Goal: Information Seeking & Learning: Learn about a topic

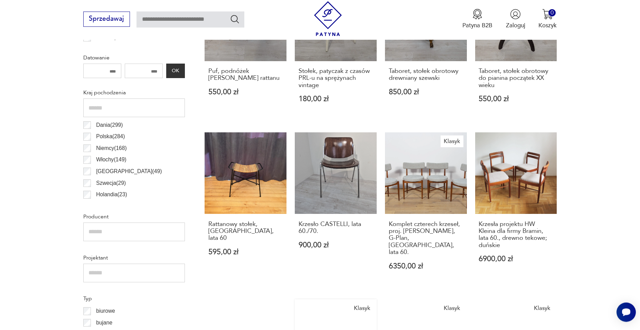
scroll to position [375, 0]
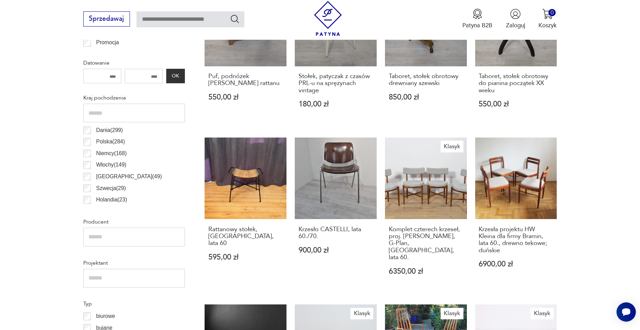
click at [109, 191] on p "Szwecja ( 29 )" at bounding box center [111, 188] width 30 height 9
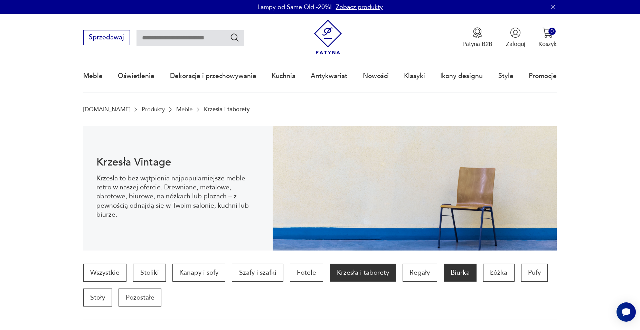
click at [464, 272] on p "Biurka" at bounding box center [459, 273] width 33 height 18
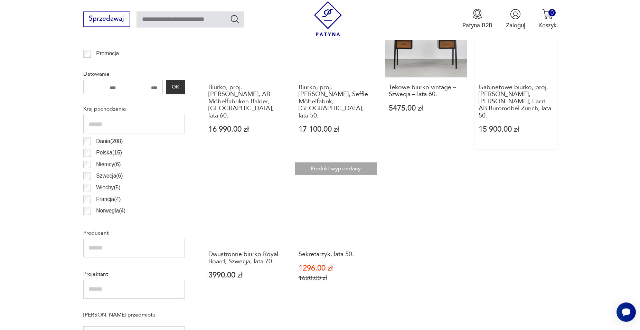
scroll to position [371, 0]
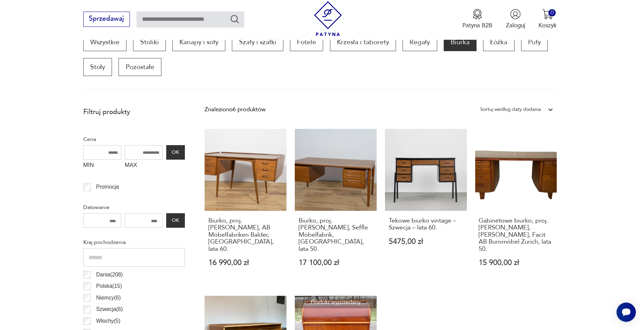
scroll to position [230, 0]
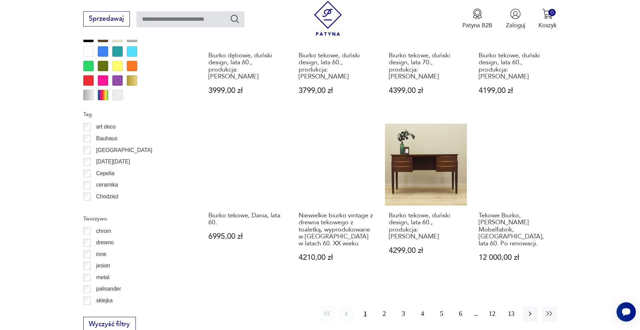
scroll to position [723, 0]
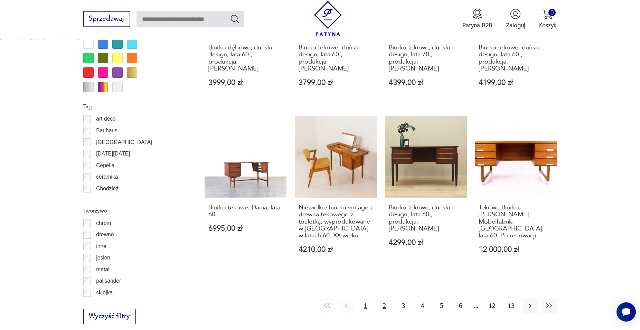
click at [385, 298] on button "2" at bounding box center [384, 305] width 15 height 15
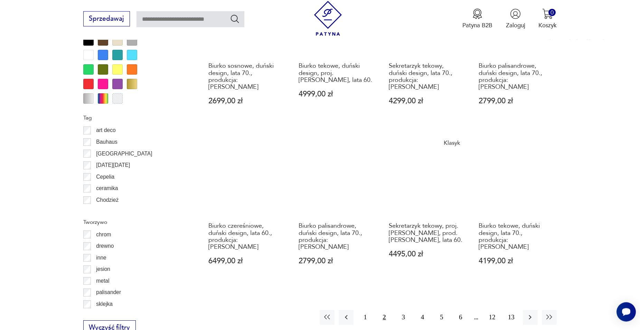
scroll to position [723, 0]
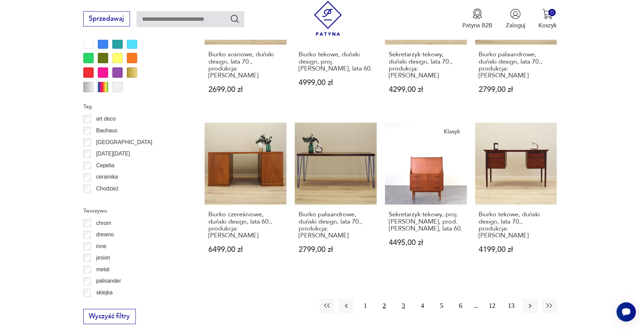
click at [404, 298] on button "3" at bounding box center [403, 305] width 15 height 15
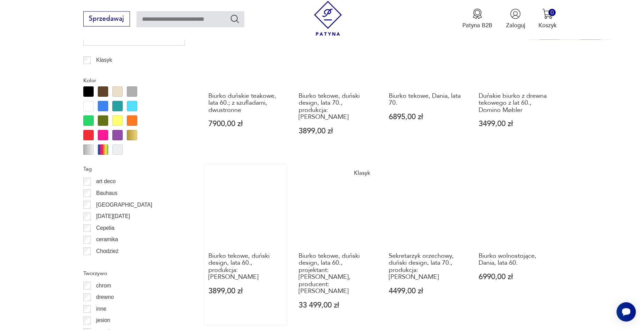
scroll to position [723, 0]
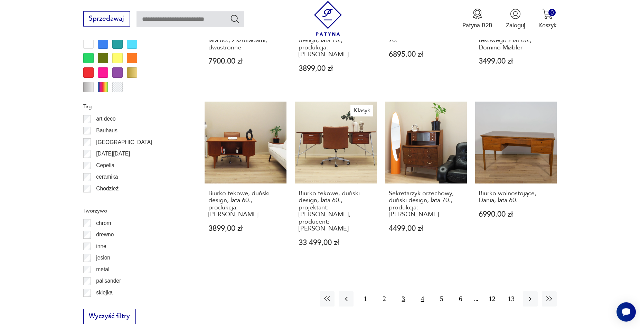
click at [424, 291] on button "4" at bounding box center [422, 298] width 15 height 15
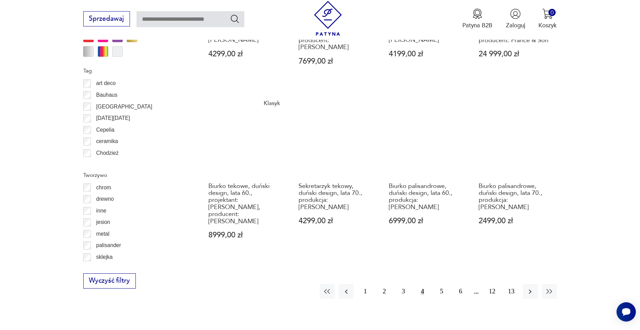
scroll to position [794, 0]
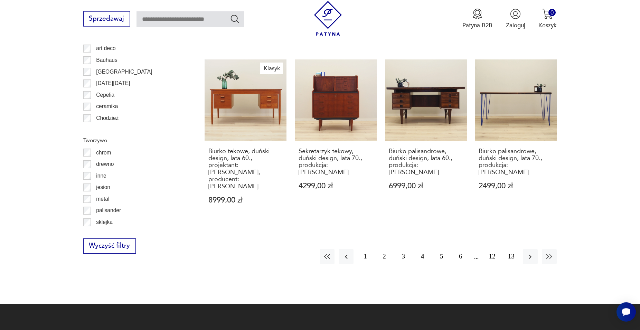
click at [440, 249] on button "5" at bounding box center [441, 256] width 15 height 15
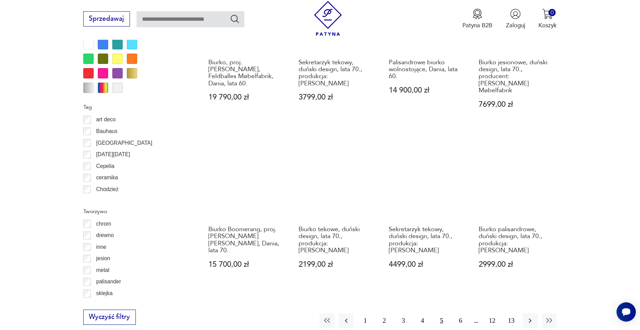
scroll to position [723, 0]
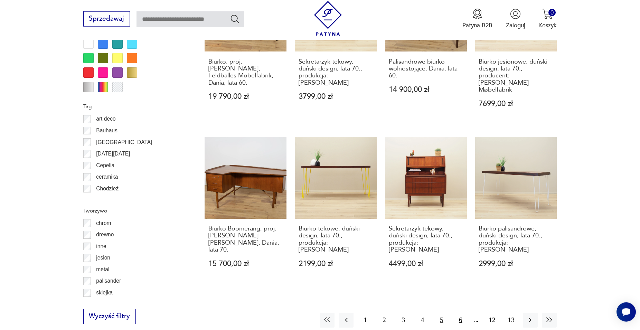
click at [459, 313] on button "6" at bounding box center [460, 320] width 15 height 15
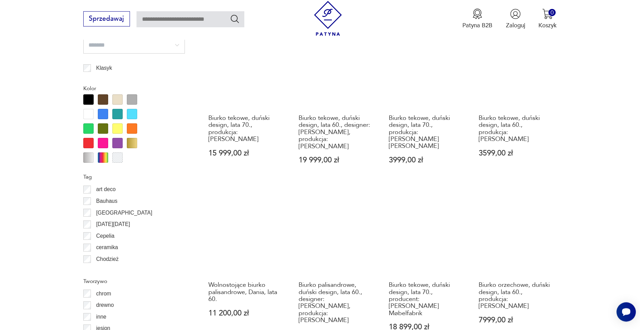
scroll to position [758, 0]
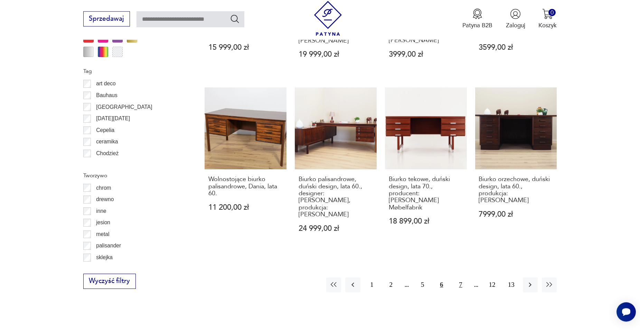
click at [464, 277] on button "7" at bounding box center [460, 284] width 15 height 15
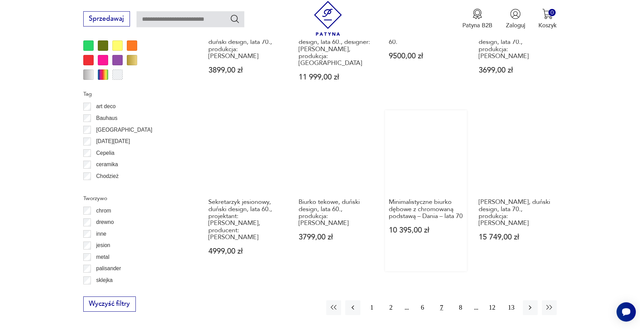
scroll to position [794, 0]
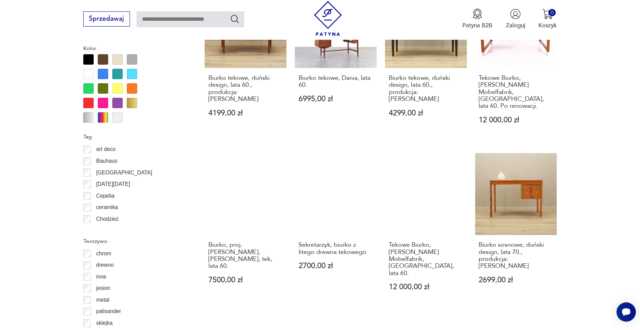
scroll to position [723, 0]
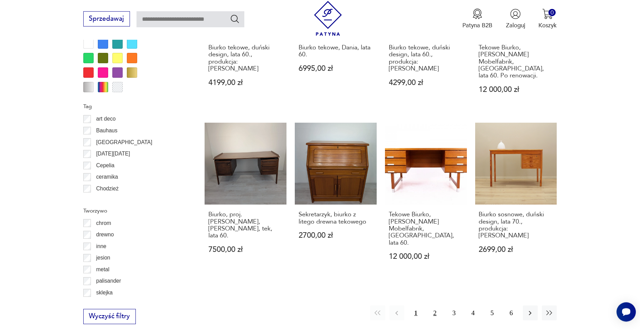
click at [434, 305] on button "2" at bounding box center [434, 312] width 15 height 15
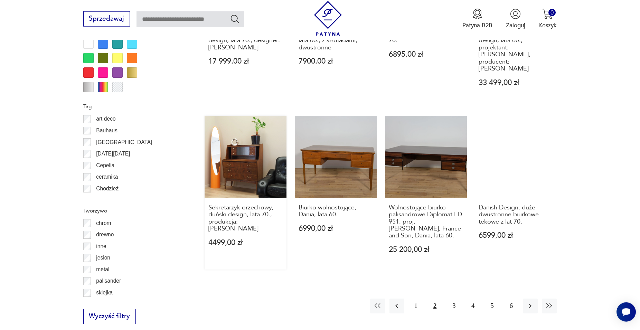
scroll to position [758, 0]
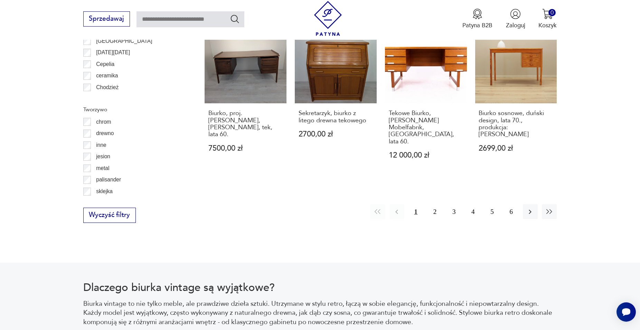
scroll to position [829, 0]
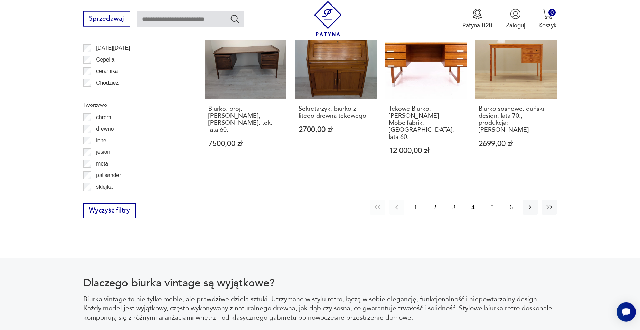
click at [436, 200] on button "2" at bounding box center [434, 207] width 15 height 15
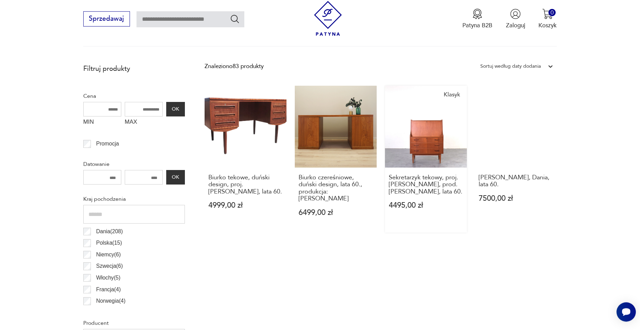
scroll to position [265, 0]
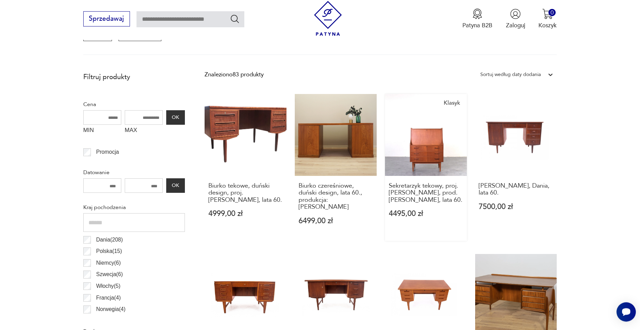
click at [438, 151] on link "Klasyk Sekretarzyk tekowy, proj. [PERSON_NAME], prod. [PERSON_NAME], lata 60. 4…" at bounding box center [426, 167] width 82 height 147
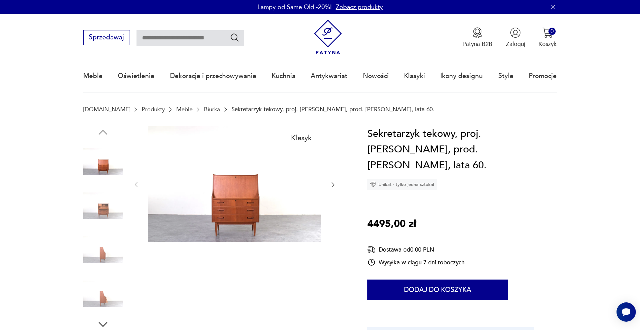
click at [333, 183] on icon "button" at bounding box center [332, 184] width 7 height 7
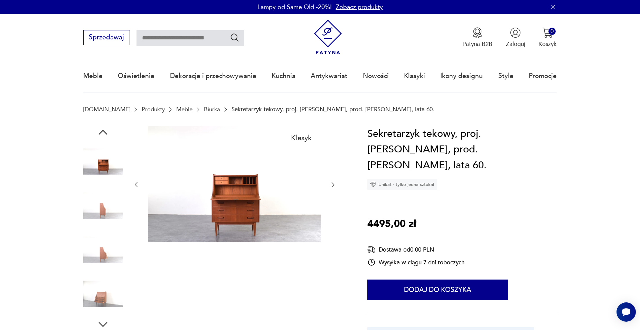
click at [333, 183] on icon "button" at bounding box center [332, 184] width 7 height 7
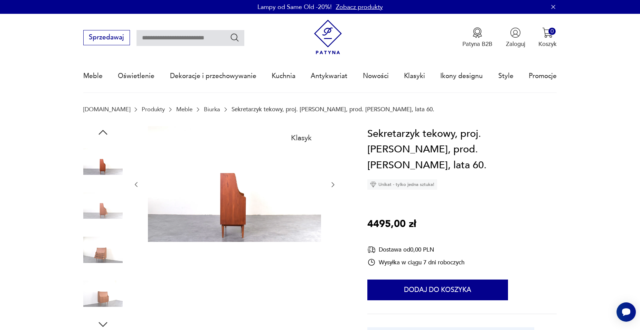
click at [333, 183] on icon "button" at bounding box center [332, 184] width 7 height 7
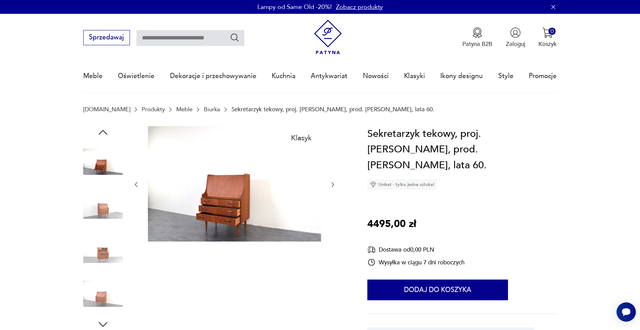
click at [333, 183] on icon "button" at bounding box center [332, 184] width 7 height 7
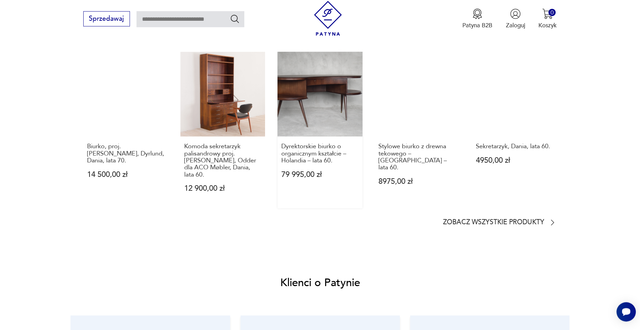
scroll to position [634, 0]
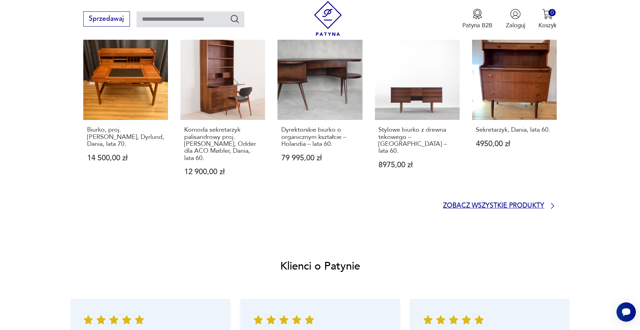
click at [521, 208] on p "Zobacz wszystkie produkty" at bounding box center [493, 206] width 101 height 6
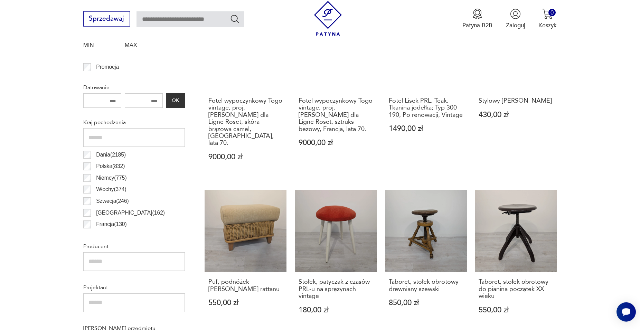
scroll to position [314, 0]
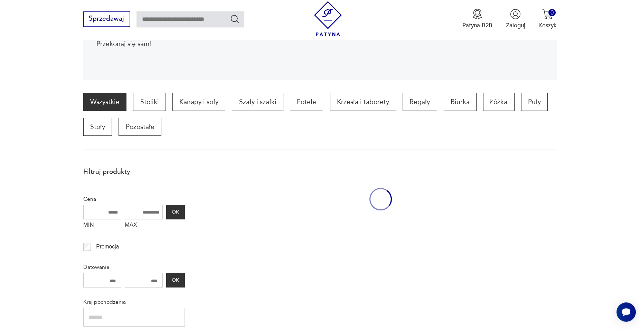
scroll to position [89, 0]
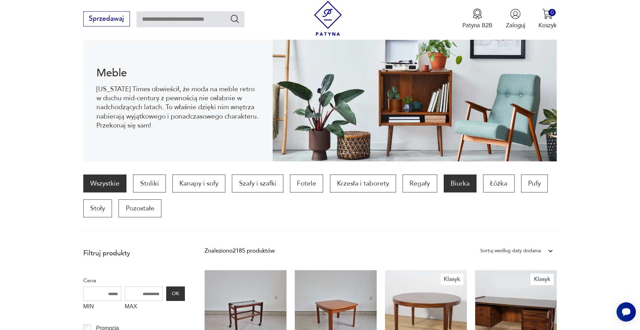
click at [461, 182] on p "Biurka" at bounding box center [459, 183] width 33 height 18
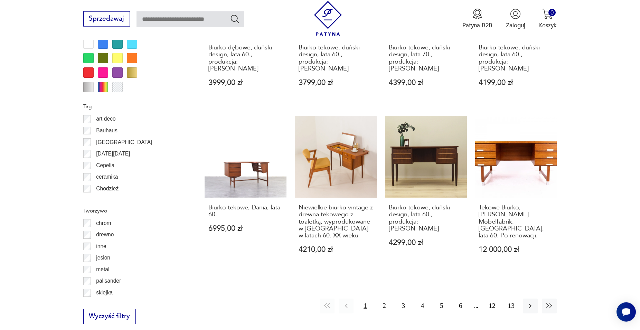
scroll to position [829, 0]
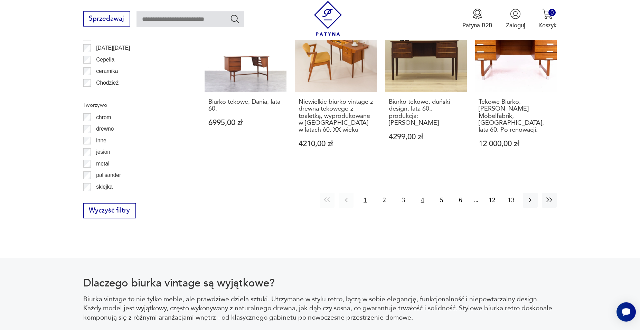
click at [424, 193] on button "4" at bounding box center [422, 200] width 15 height 15
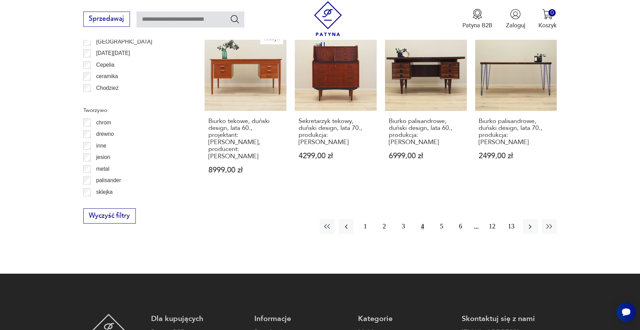
scroll to position [829, 0]
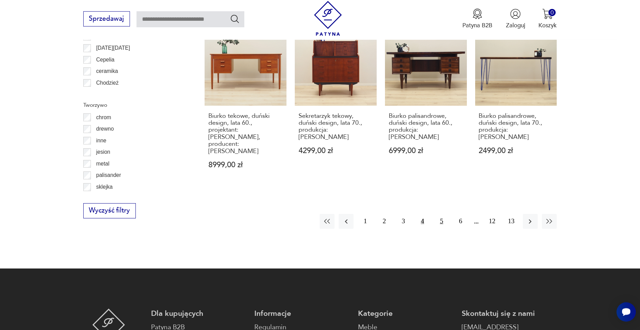
click at [441, 217] on button "5" at bounding box center [441, 221] width 15 height 15
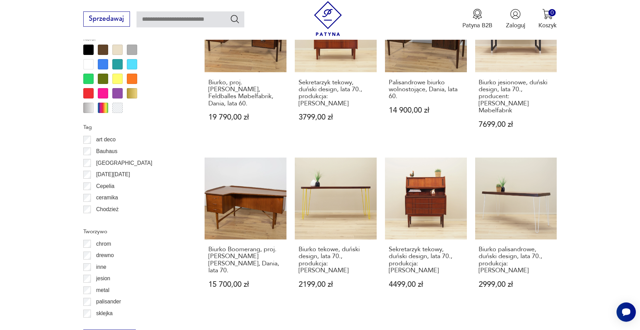
scroll to position [758, 0]
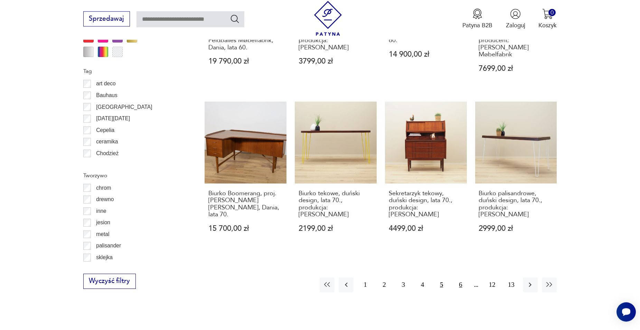
click at [461, 277] on button "6" at bounding box center [460, 284] width 15 height 15
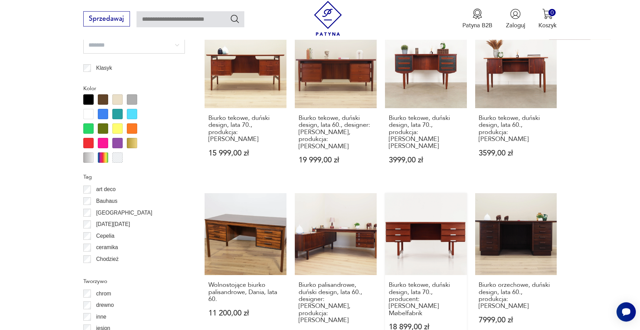
scroll to position [758, 0]
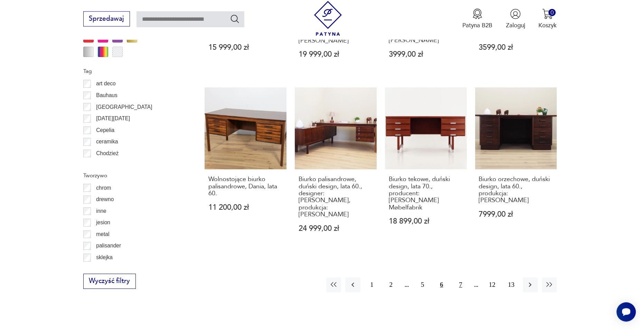
click at [458, 277] on button "7" at bounding box center [460, 284] width 15 height 15
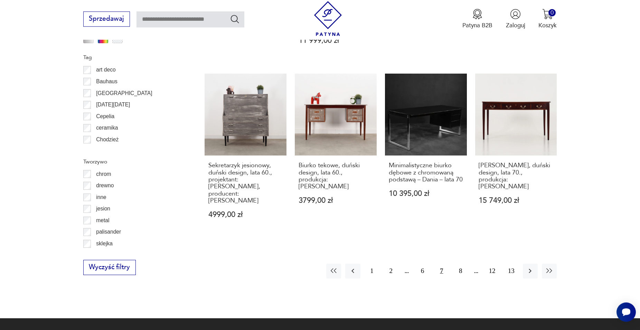
scroll to position [794, 0]
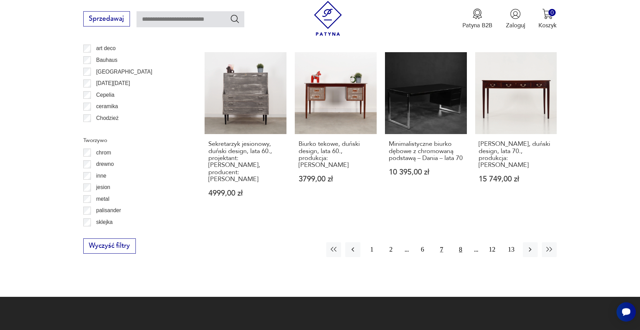
click at [462, 242] on button "8" at bounding box center [460, 249] width 15 height 15
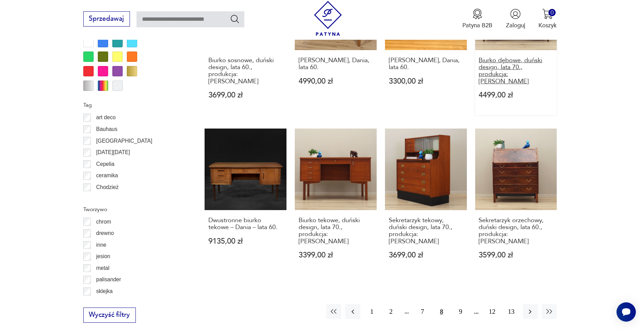
scroll to position [758, 0]
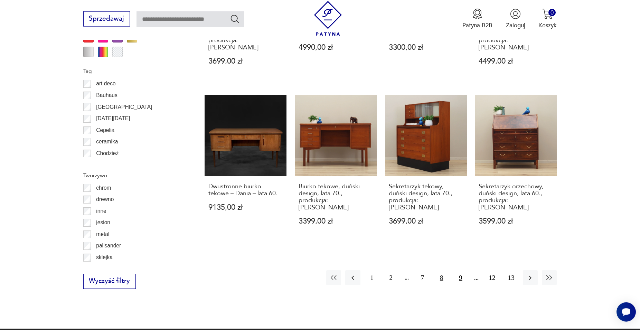
click at [461, 270] on button "9" at bounding box center [460, 277] width 15 height 15
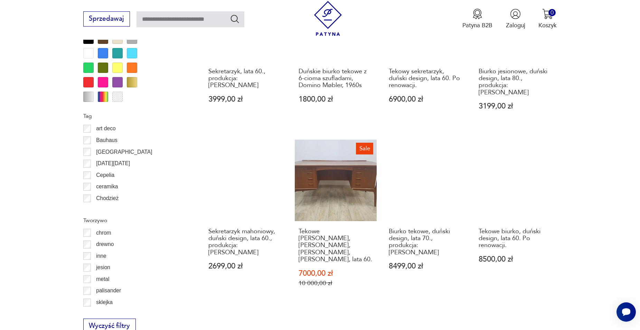
scroll to position [723, 0]
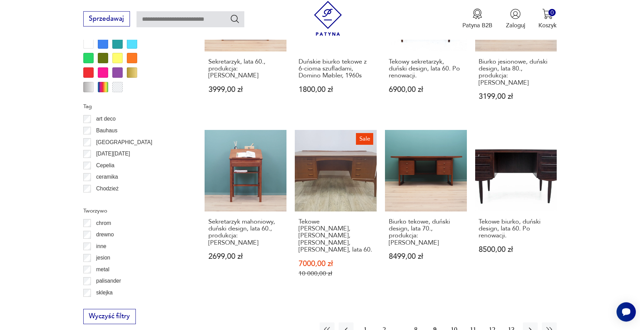
click at [453, 322] on button "10" at bounding box center [453, 329] width 15 height 15
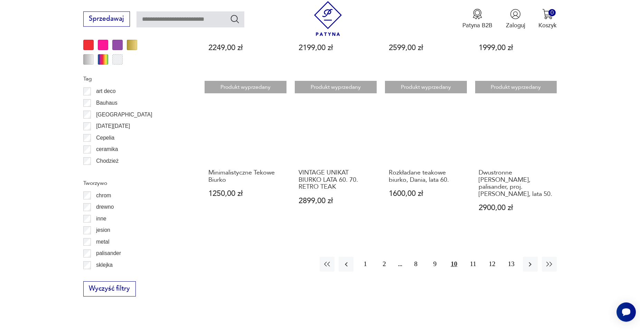
scroll to position [758, 0]
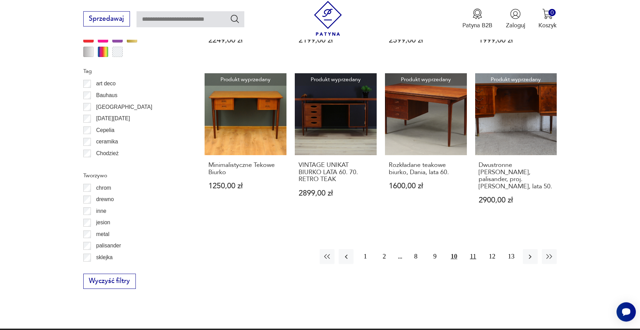
click at [474, 249] on button "11" at bounding box center [472, 256] width 15 height 15
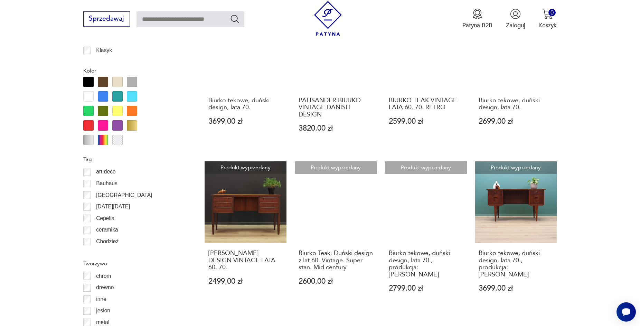
scroll to position [723, 0]
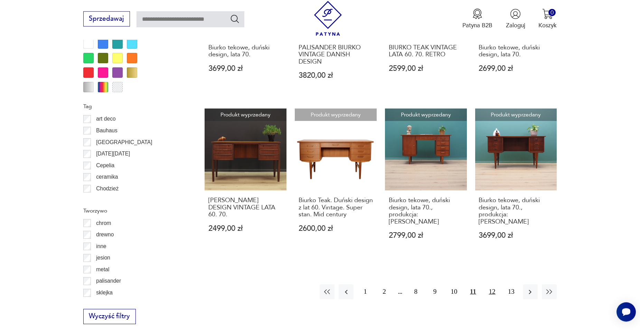
click at [490, 284] on button "12" at bounding box center [492, 291] width 15 height 15
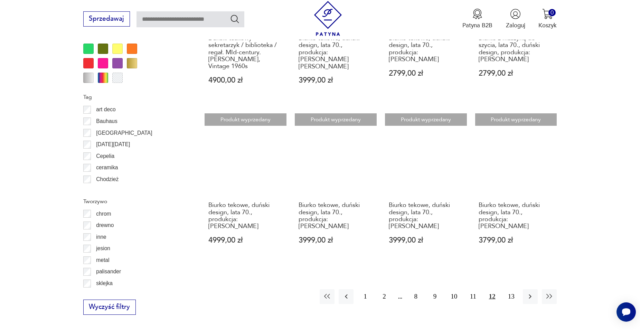
scroll to position [794, 0]
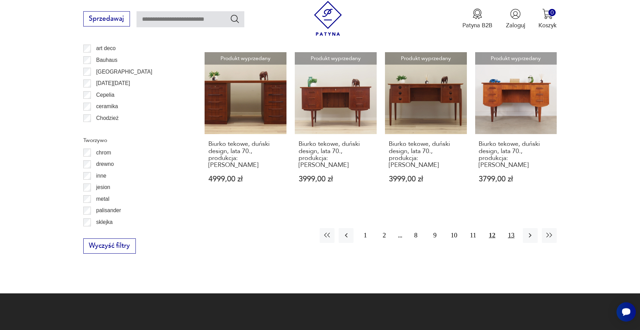
click at [514, 228] on button "13" at bounding box center [511, 235] width 15 height 15
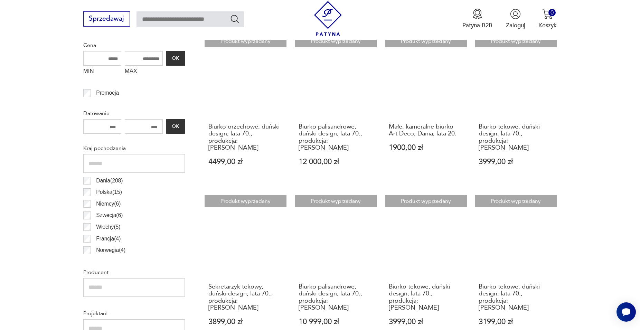
scroll to position [336, 0]
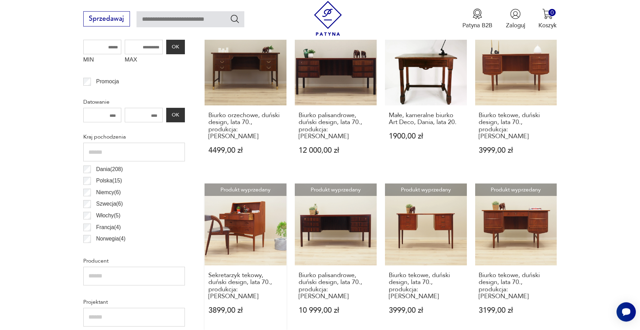
click at [246, 209] on link "Produkt wyprzedany Sekretarzyk tekowy, duński design, lata 70., produkcja: [PER…" at bounding box center [245, 256] width 82 height 147
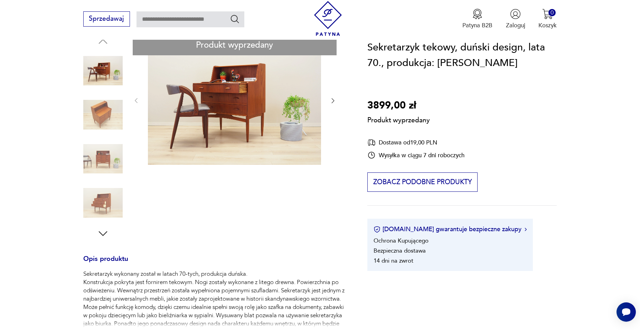
click at [330, 101] on div "Produkt wyprzedany Opis produktu Sekretarzyk wykonany został w latach 70-tych, …" at bounding box center [215, 280] width 264 height 491
click at [98, 109] on div "Produkt wyprzedany Opis produktu Sekretarzyk wykonany został w latach 70-tych, …" at bounding box center [215, 280] width 264 height 491
click at [101, 112] on div "Produkt wyprzedany Opis produktu Sekretarzyk wykonany został w latach 70-tych, …" at bounding box center [215, 280] width 264 height 491
click at [133, 96] on div "Produkt wyprzedany Opis produktu Sekretarzyk wykonany został w latach 70-tych, …" at bounding box center [215, 280] width 264 height 491
click at [331, 99] on div "Produkt wyprzedany Opis produktu Sekretarzyk wykonany został w latach 70-tych, …" at bounding box center [215, 280] width 264 height 491
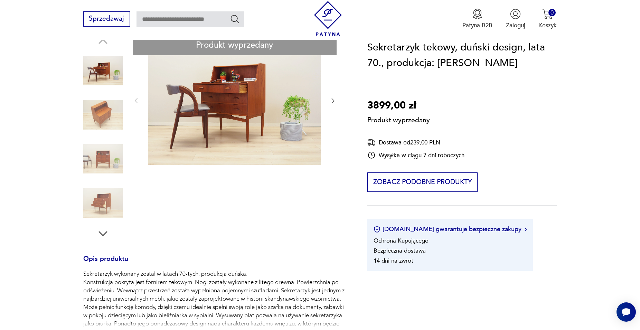
click at [105, 158] on div "Produkt wyprzedany Opis produktu Sekretarzyk wykonany został w latach 70-tych, …" at bounding box center [215, 280] width 264 height 491
click at [101, 204] on div "Produkt wyprzedany Opis produktu Sekretarzyk wykonany został w latach 70-tych, …" at bounding box center [215, 280] width 264 height 491
click at [333, 100] on div "Produkt wyprzedany Opis produktu Sekretarzyk wykonany został w latach 70-tych, …" at bounding box center [215, 280] width 264 height 491
click at [98, 71] on div "Produkt wyprzedany Opis produktu Sekretarzyk wykonany został w latach 70-tych, …" at bounding box center [215, 280] width 264 height 491
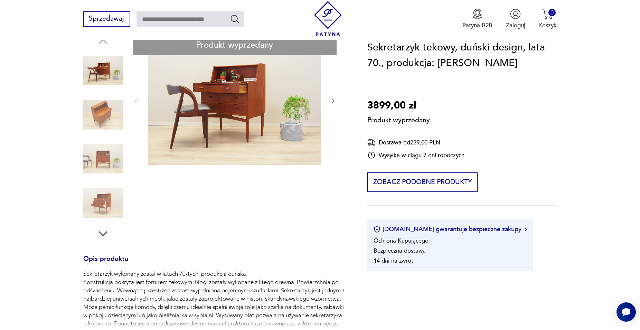
click at [99, 114] on div "Produkt wyprzedany Opis produktu Sekretarzyk wykonany został w latach 70-tych, …" at bounding box center [215, 280] width 264 height 491
click at [103, 231] on div "Produkt wyprzedany Opis produktu Sekretarzyk wykonany został w latach 70-tych, …" at bounding box center [215, 280] width 264 height 491
click at [103, 232] on div "Produkt wyprzedany Opis produktu Sekretarzyk wykonany został w latach 70-tych, …" at bounding box center [215, 280] width 264 height 491
